Goal: Task Accomplishment & Management: Manage account settings

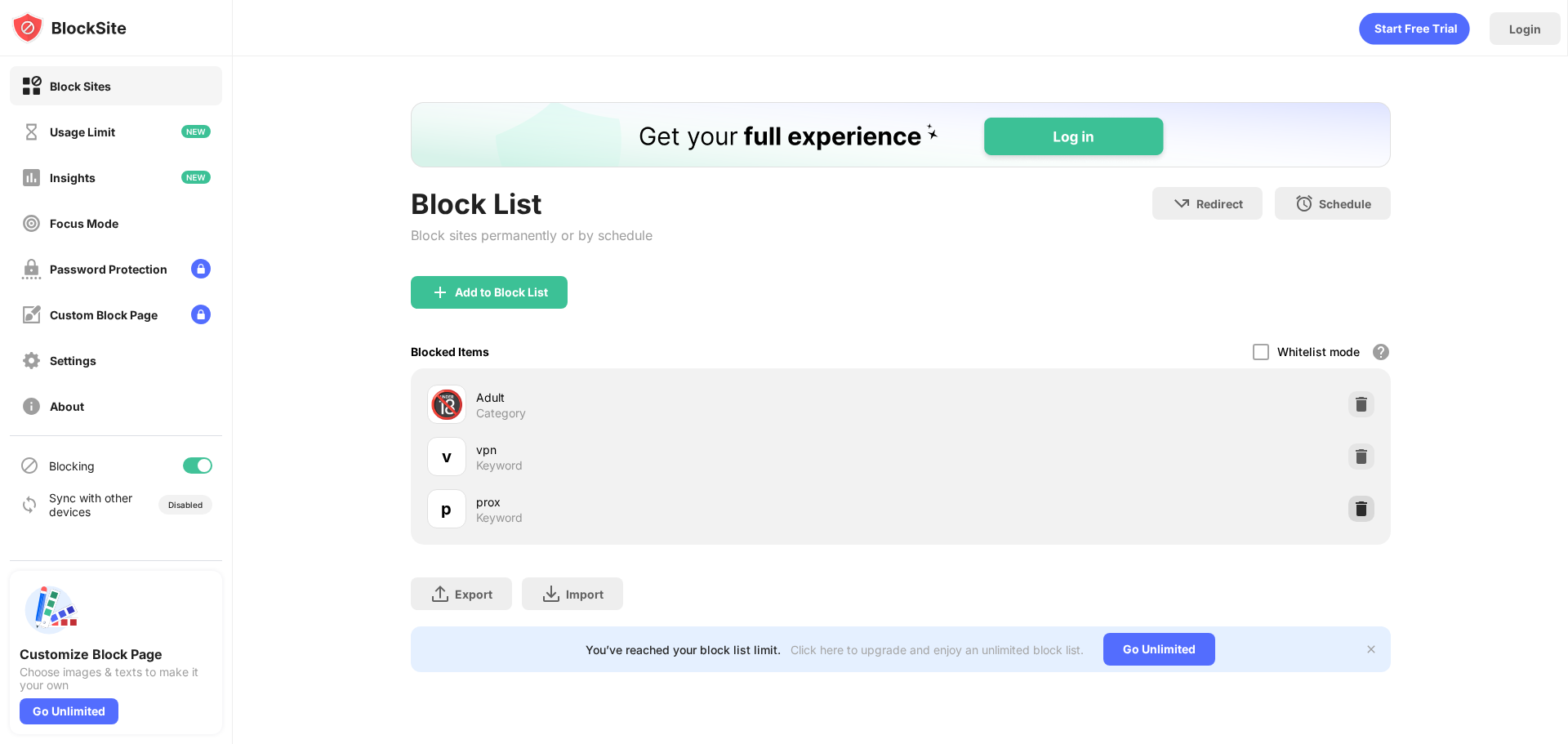
click at [1353, 500] on img at bounding box center [1362, 509] width 17 height 17
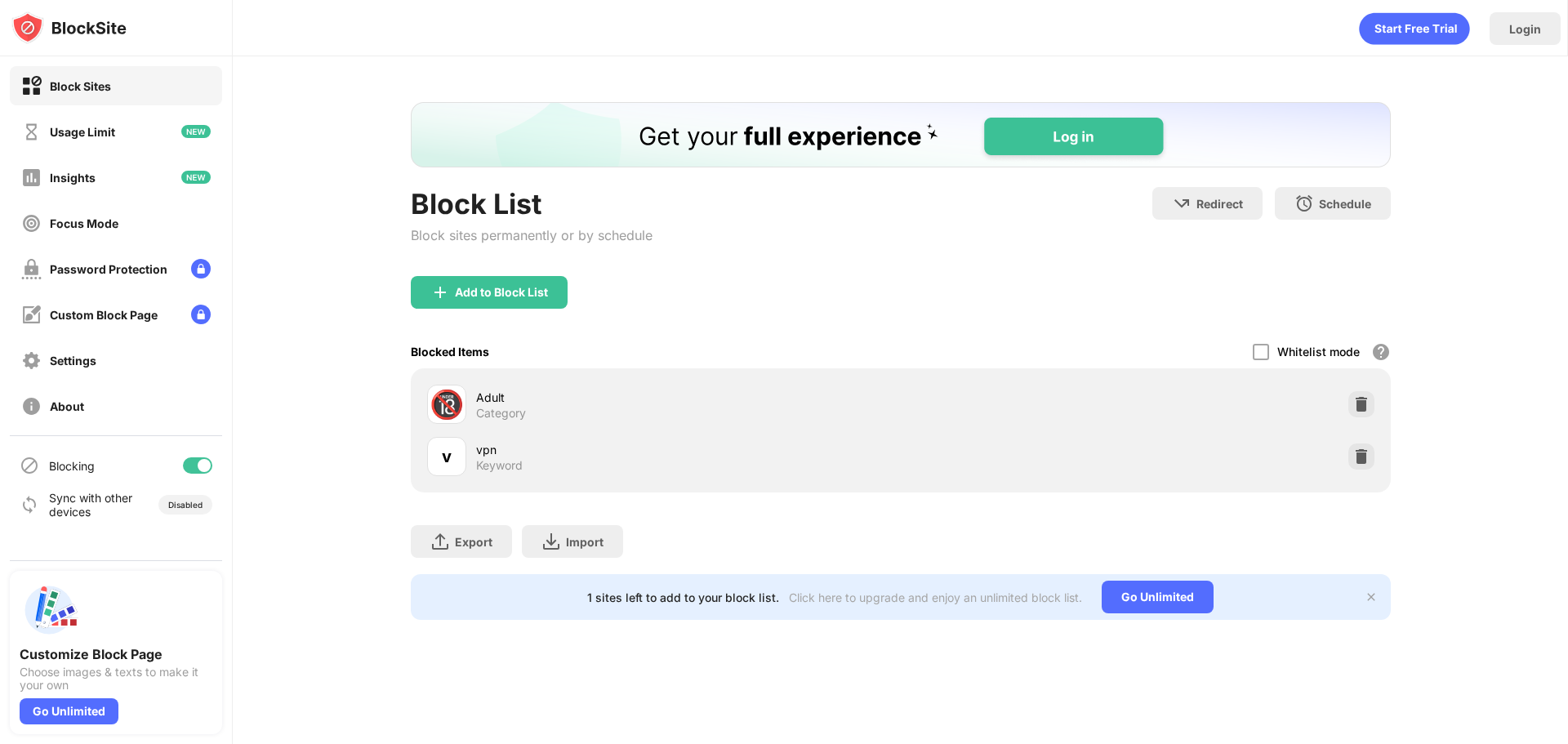
click at [526, 314] on div "Add to Block List" at bounding box center [900, 305] width 980 height 59
click at [526, 307] on div "Add to Block List" at bounding box center [489, 292] width 157 height 32
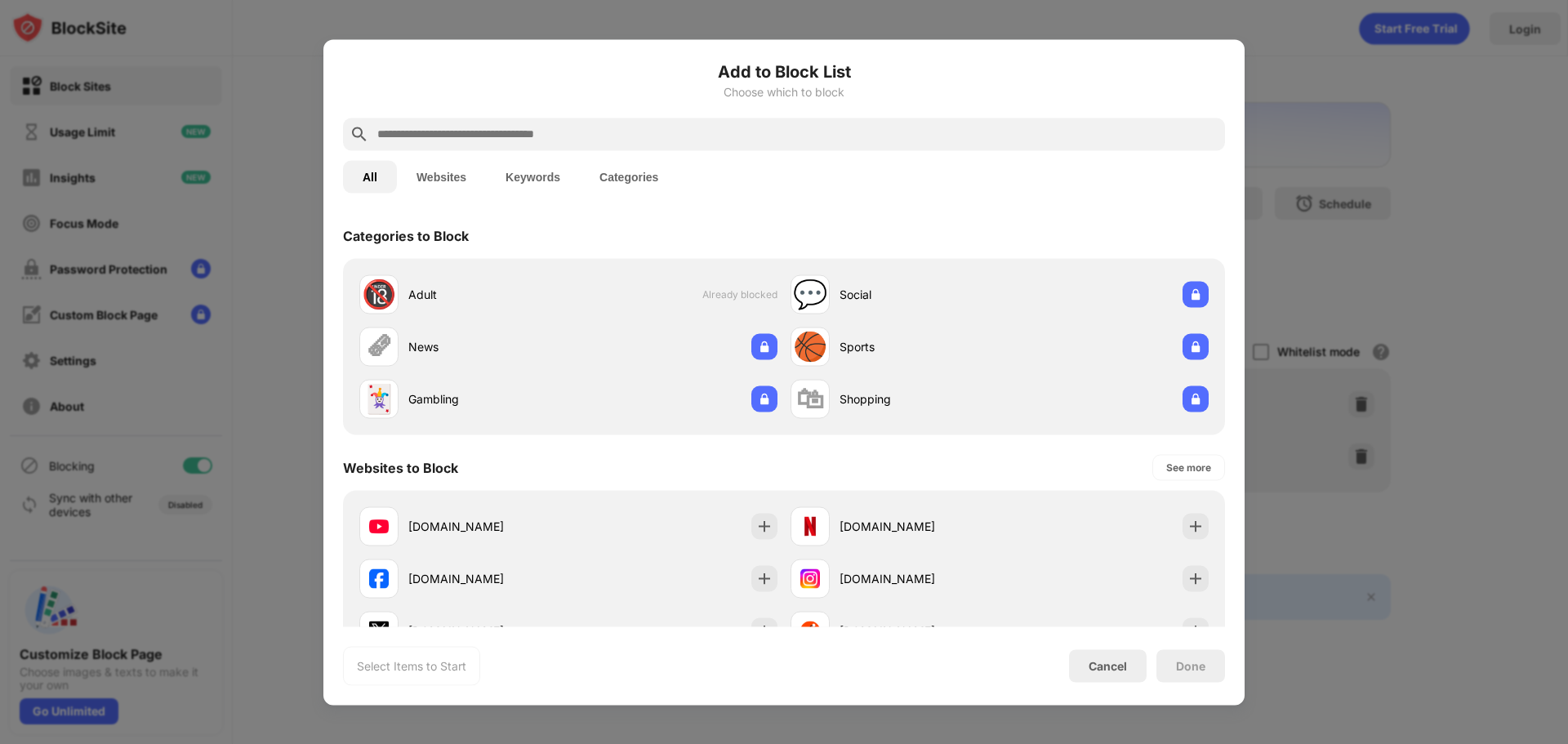
click at [567, 190] on button "Keywords" at bounding box center [533, 176] width 94 height 32
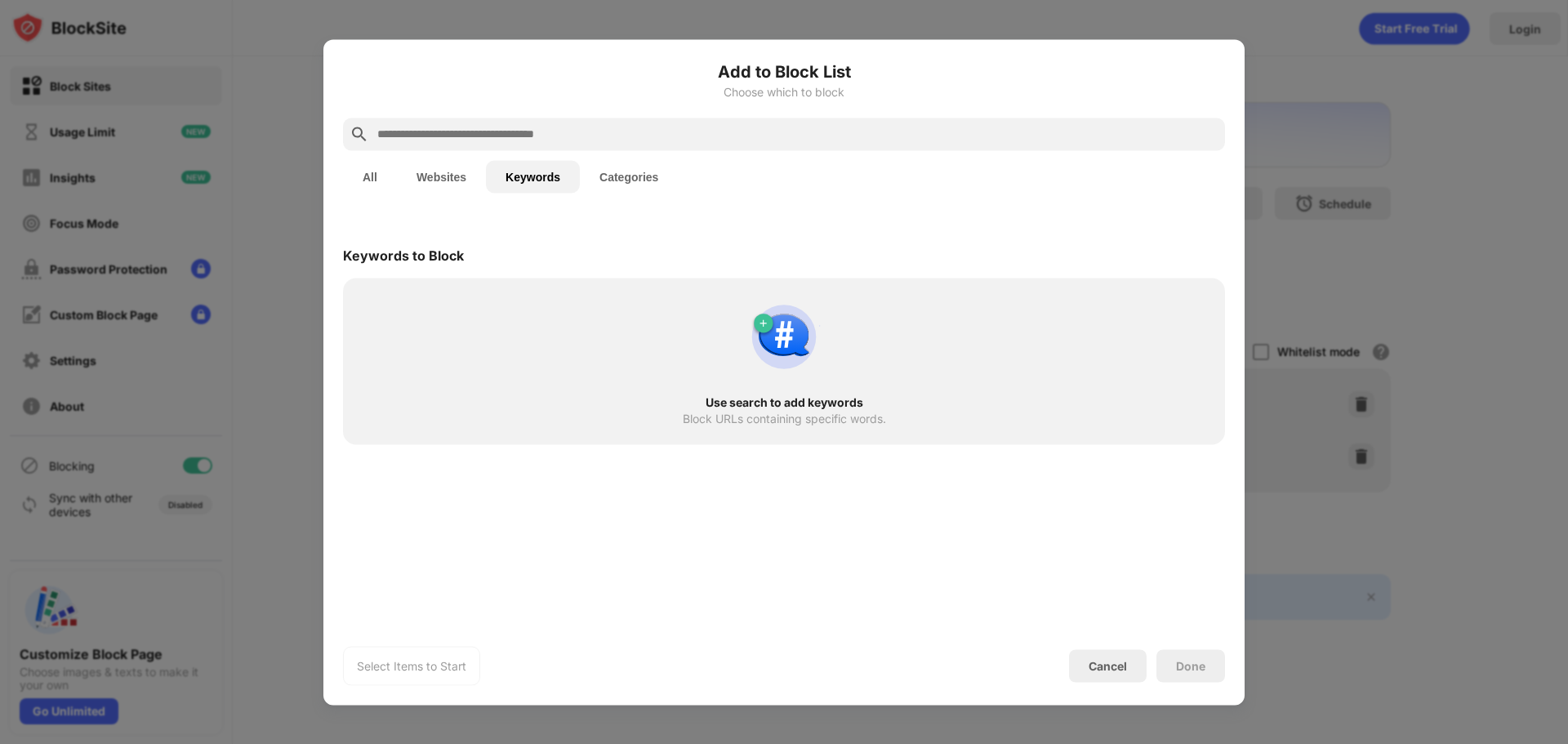
click at [549, 155] on div "All Websites Keywords Categories" at bounding box center [784, 176] width 882 height 52
click at [550, 130] on input "text" at bounding box center [798, 134] width 843 height 20
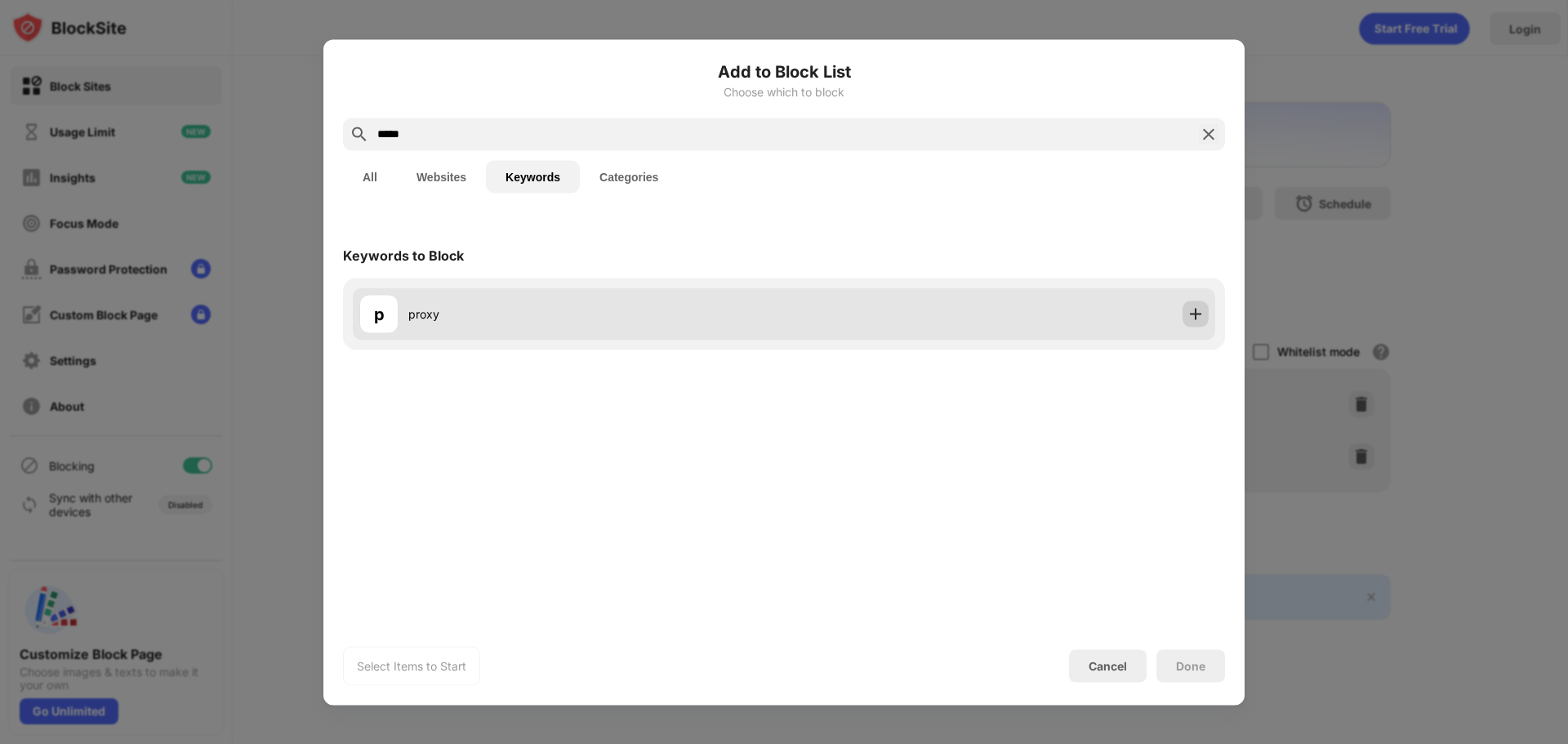
type input "*****"
click at [1186, 321] on div at bounding box center [1196, 314] width 27 height 27
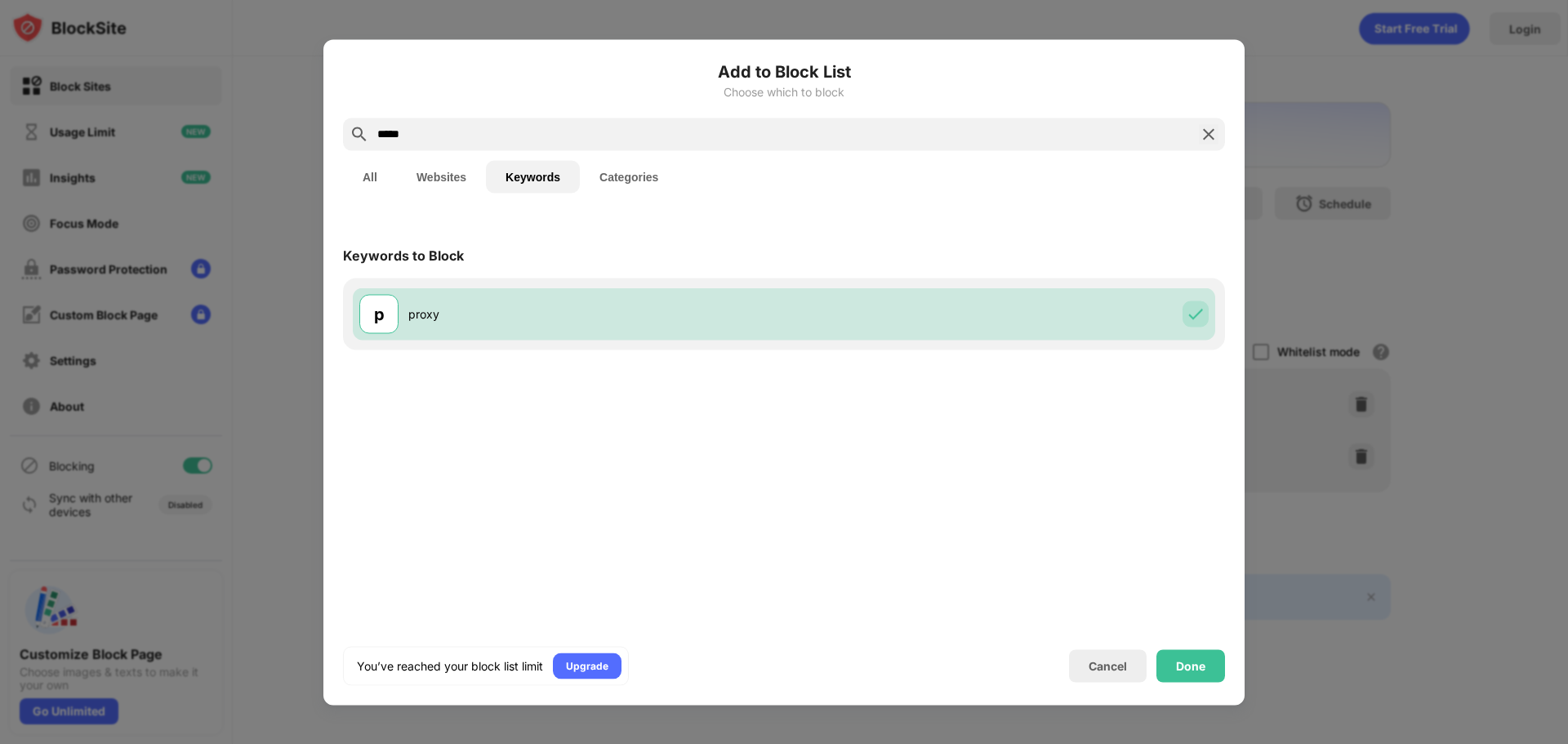
click at [1170, 652] on div "Done" at bounding box center [1190, 665] width 69 height 32
